Goal: Task Accomplishment & Management: Manage account settings

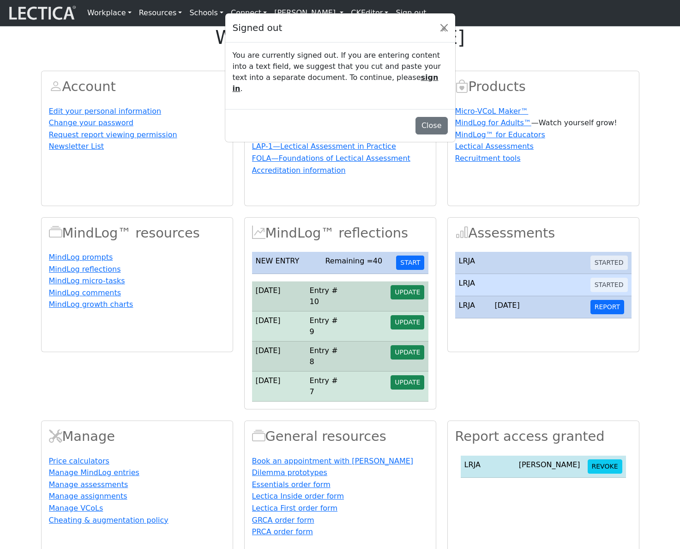
scroll to position [122, 0]
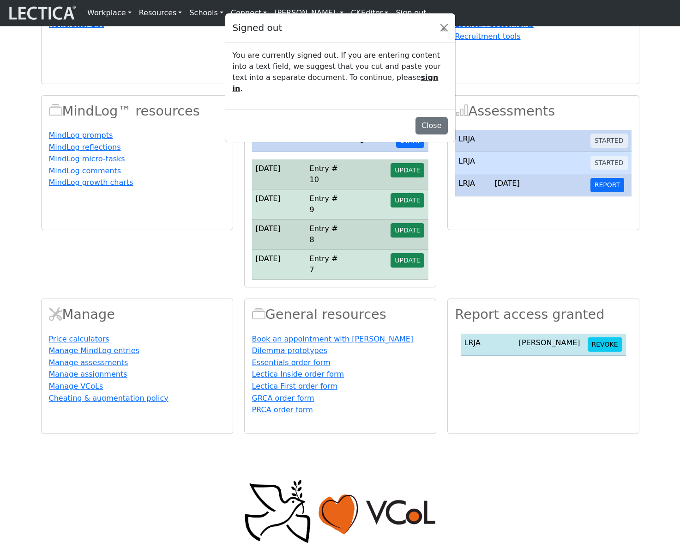
click at [543, 115] on div "Signed out × You are currently signed out. If you are entering content into a t…" at bounding box center [340, 274] width 680 height 549
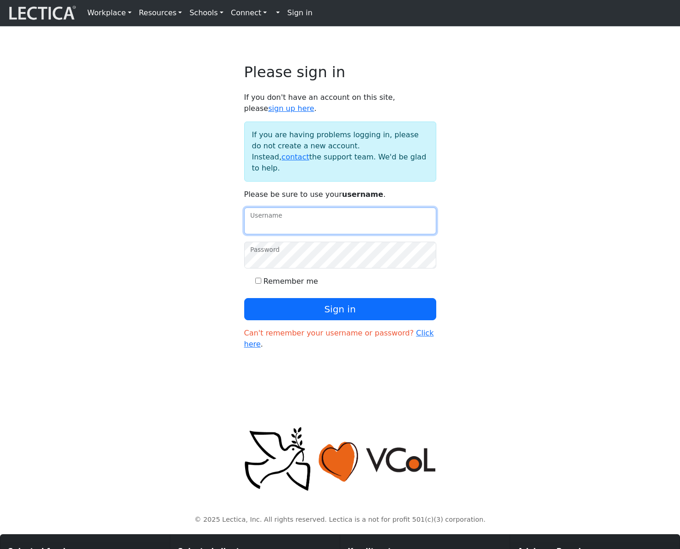
click at [311, 234] on input "Username" at bounding box center [340, 220] width 192 height 27
type input "amcorreia"
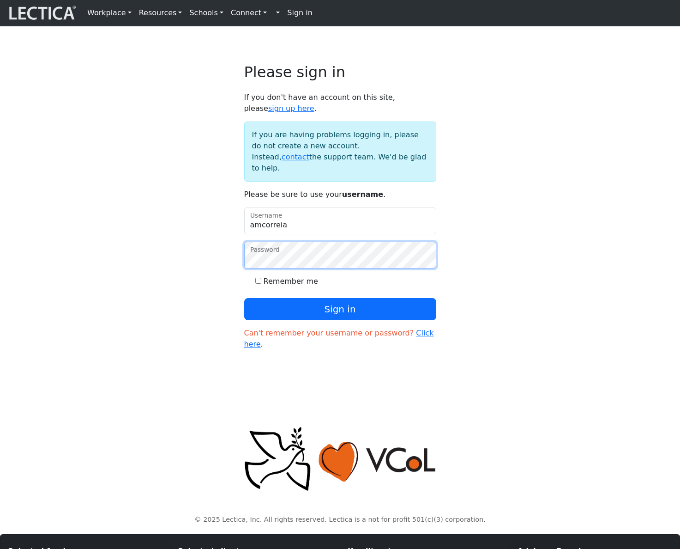
click at [244, 298] on button "Sign in" at bounding box center [340, 309] width 192 height 22
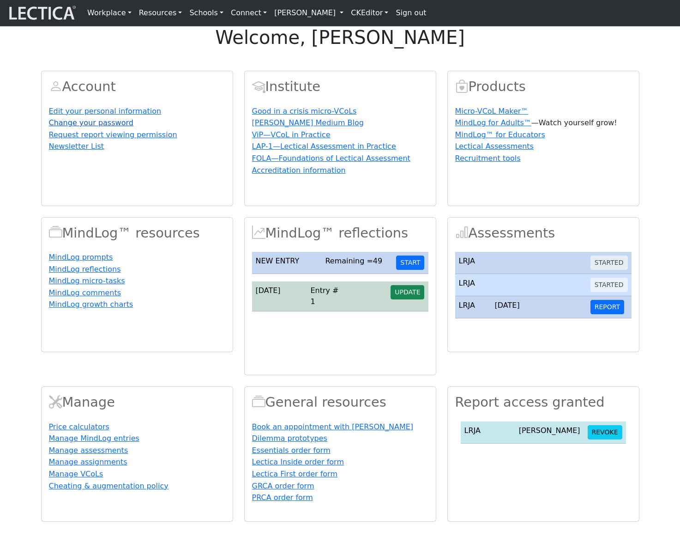
click at [125, 127] on link "Change your password" at bounding box center [91, 122] width 85 height 9
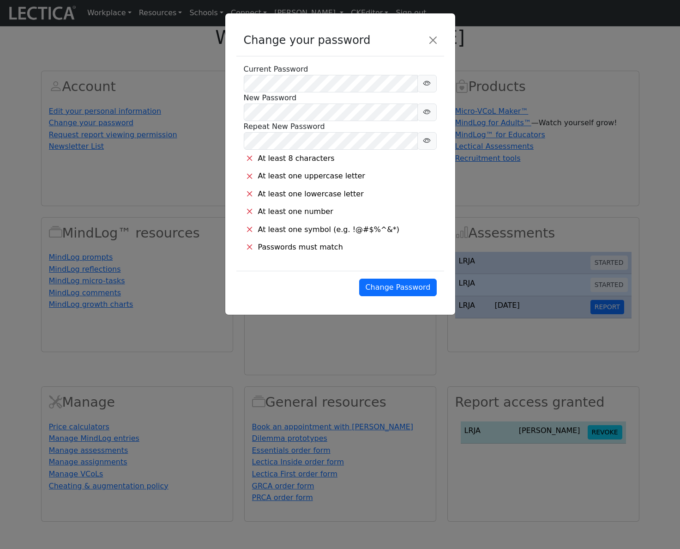
click at [430, 80] on icon at bounding box center [426, 83] width 7 height 11
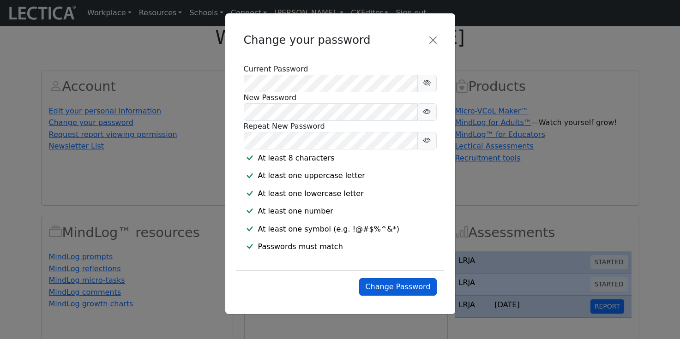
click at [397, 296] on button "Change Password" at bounding box center [397, 287] width 77 height 18
click at [408, 296] on button "Change Password" at bounding box center [397, 287] width 77 height 18
